Goal: Task Accomplishment & Management: Complete application form

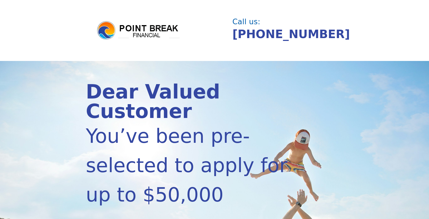
scroll to position [140, 0]
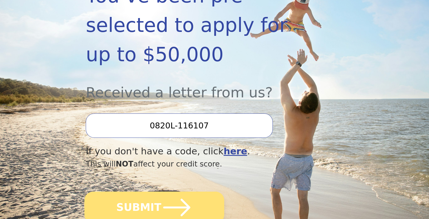
click at [177, 199] on icon "submit" at bounding box center [176, 208] width 27 height 18
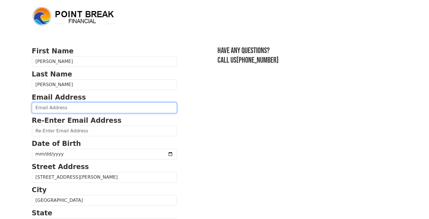
click at [131, 104] on input "email" at bounding box center [104, 107] width 145 height 11
type input "glensauntie2014@outlook.com"
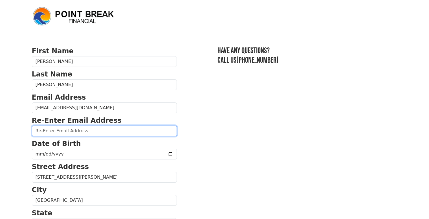
type input "glensauntie2014@outlook.com"
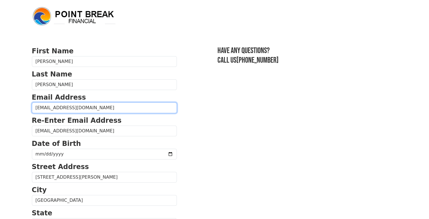
type input "(541) 430-5405"
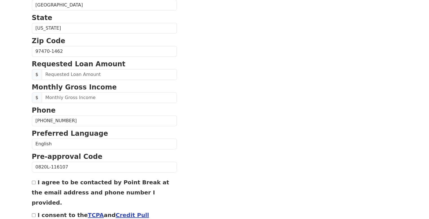
scroll to position [197, 0]
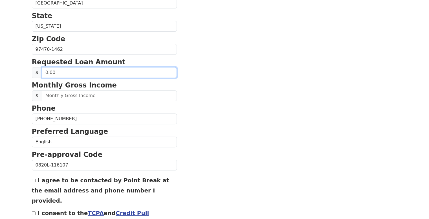
click at [70, 71] on input "text" at bounding box center [109, 72] width 135 height 11
type input "20,000.00"
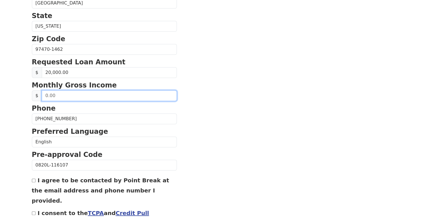
click at [67, 94] on input "text" at bounding box center [109, 95] width 135 height 11
type input "2,600.00"
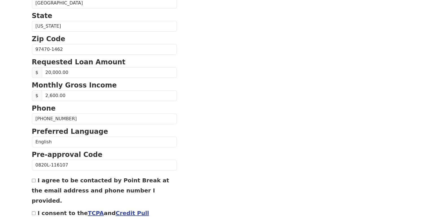
click at [33, 179] on input "I agree to be contacted by Point Break at the email address and phone number I …" at bounding box center [34, 181] width 4 height 4
checkbox input "true"
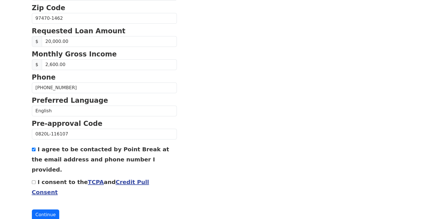
click at [35, 180] on input "I consent to the TCPA and Credit Pull Consent" at bounding box center [34, 182] width 4 height 4
checkbox input "true"
click at [45, 209] on button "Continue" at bounding box center [46, 214] width 28 height 11
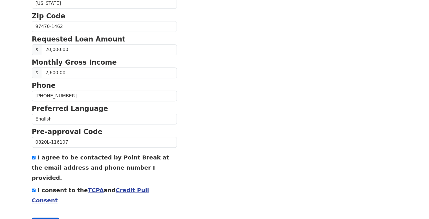
scroll to position [237, 0]
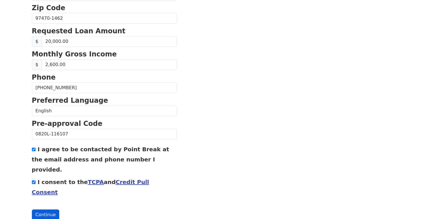
click at [40, 209] on button "Continue" at bounding box center [46, 214] width 28 height 11
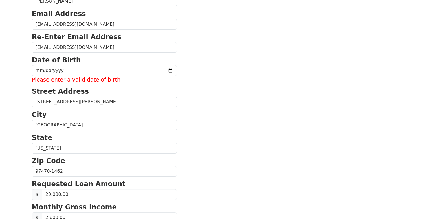
scroll to position [80, 0]
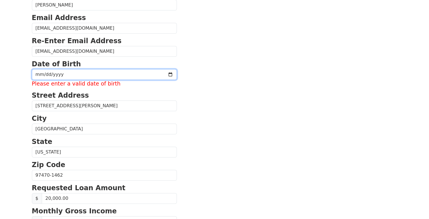
click at [44, 75] on input "date" at bounding box center [104, 74] width 145 height 11
type input "1990-06-15"
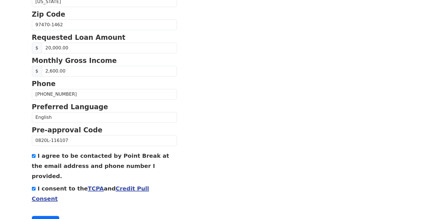
scroll to position [228, 0]
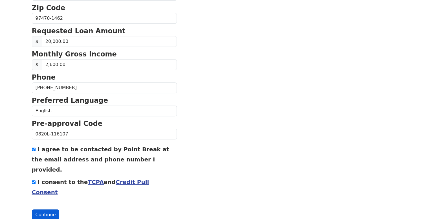
click at [49, 209] on button "Continue" at bounding box center [46, 214] width 28 height 11
